Goal: Task Accomplishment & Management: Manage account settings

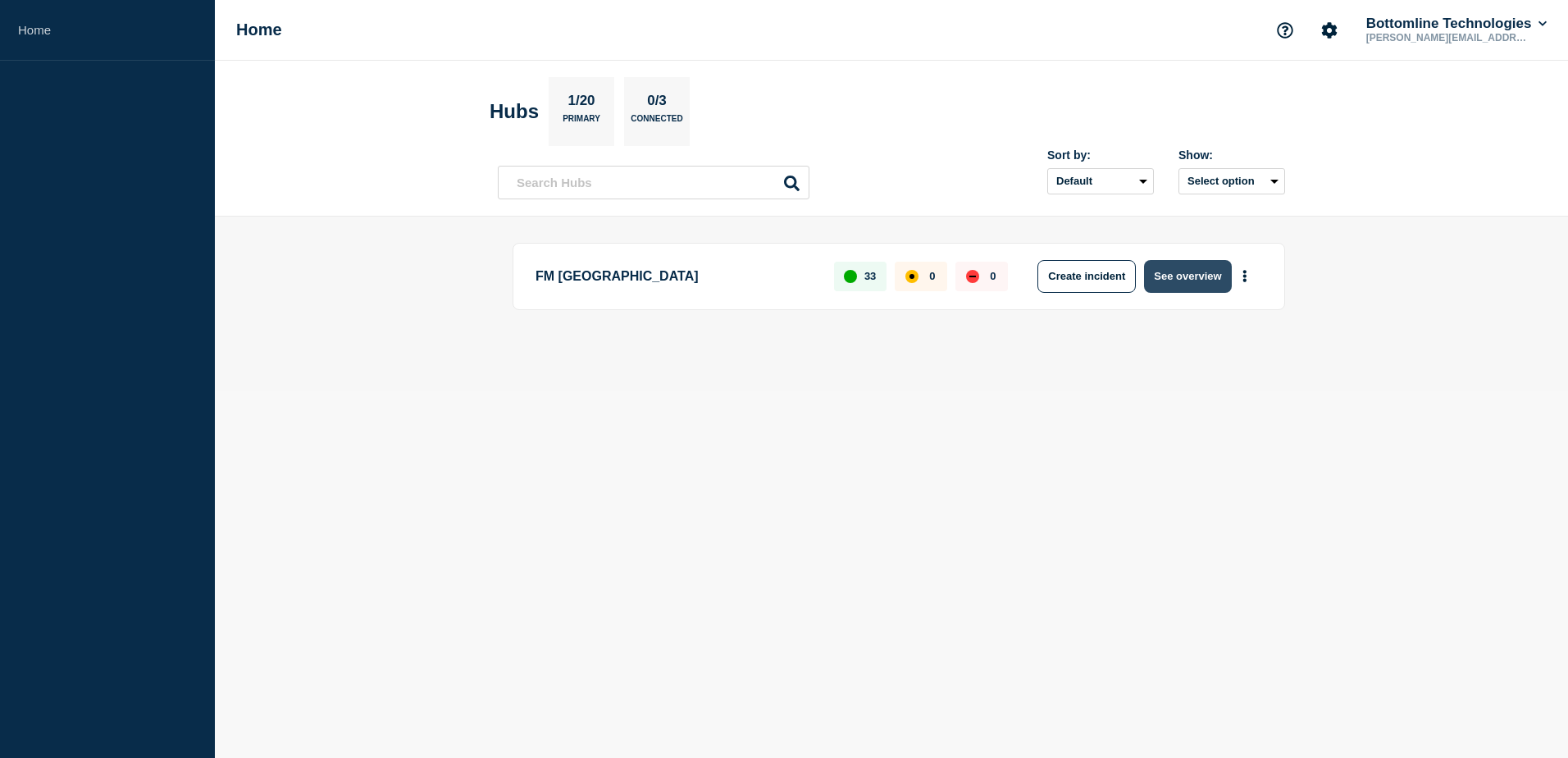
click at [1165, 283] on button "See overview" at bounding box center [1188, 275] width 87 height 33
click at [1178, 269] on button "See overview" at bounding box center [1188, 275] width 87 height 33
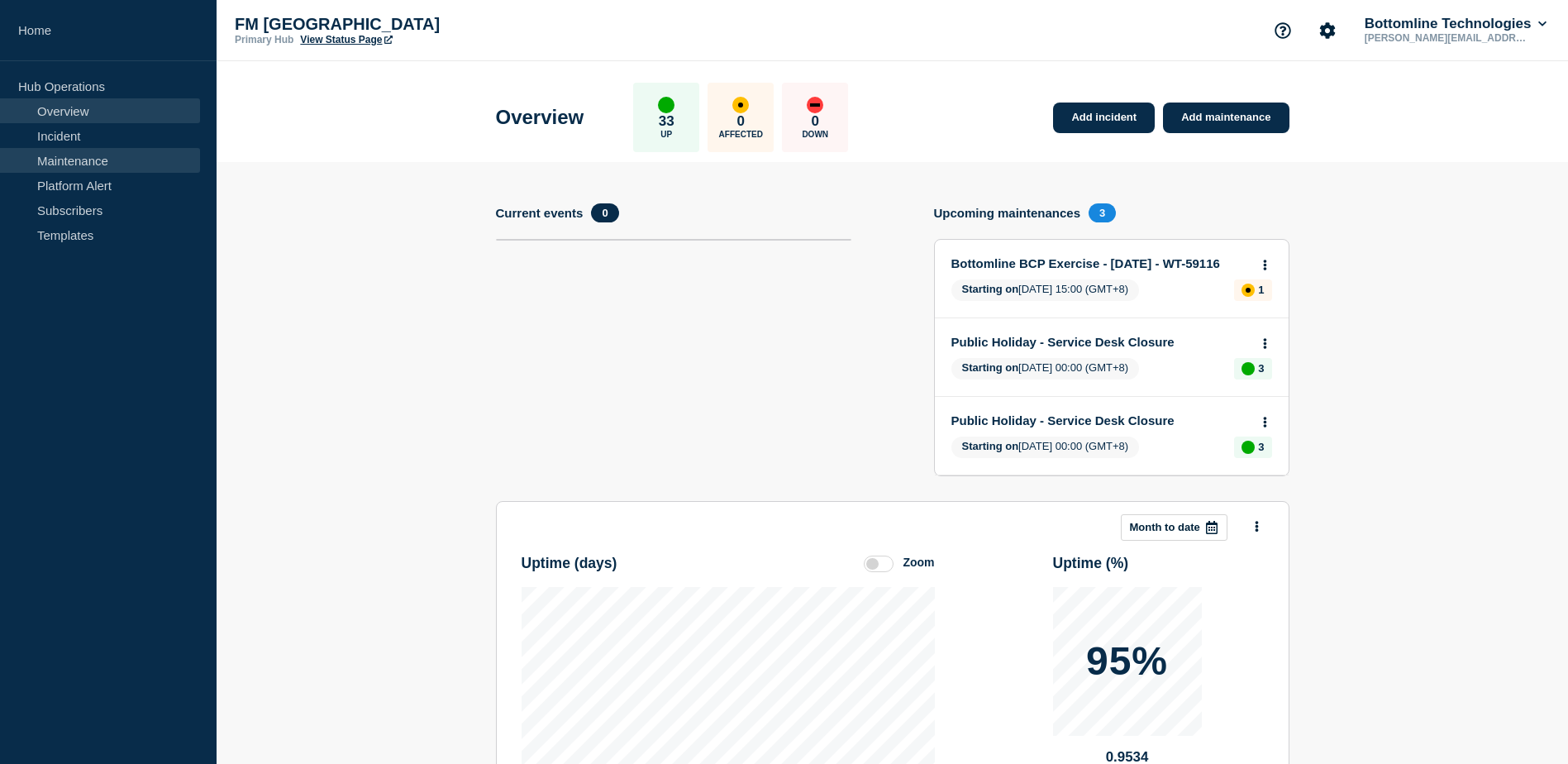
click at [98, 155] on link "Maintenance" at bounding box center [99, 160] width 200 height 25
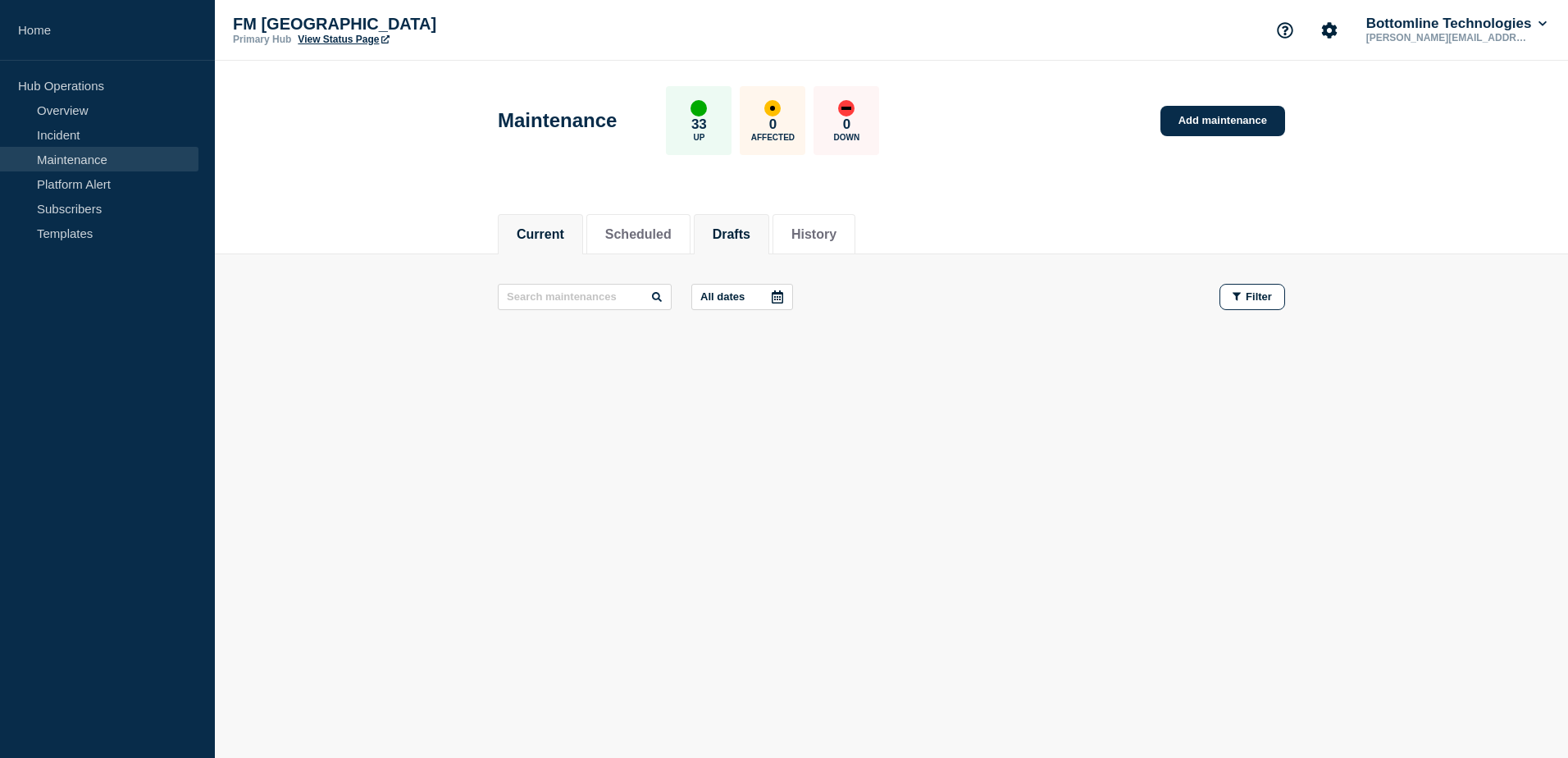
click at [716, 227] on li "Drafts" at bounding box center [732, 234] width 75 height 40
click at [648, 227] on button "Scheduled" at bounding box center [638, 234] width 66 height 15
click at [647, 227] on button "Scheduled" at bounding box center [638, 234] width 66 height 15
